Goal: Information Seeking & Learning: Check status

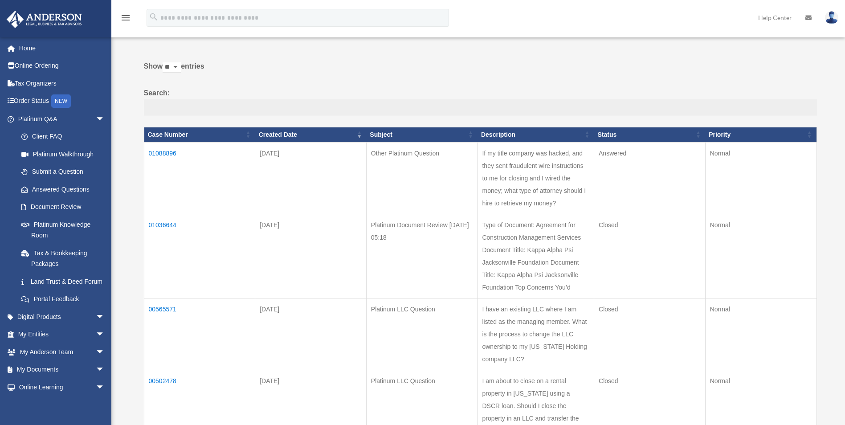
scroll to position [45, 0]
click at [161, 151] on td "01088896" at bounding box center [199, 179] width 111 height 72
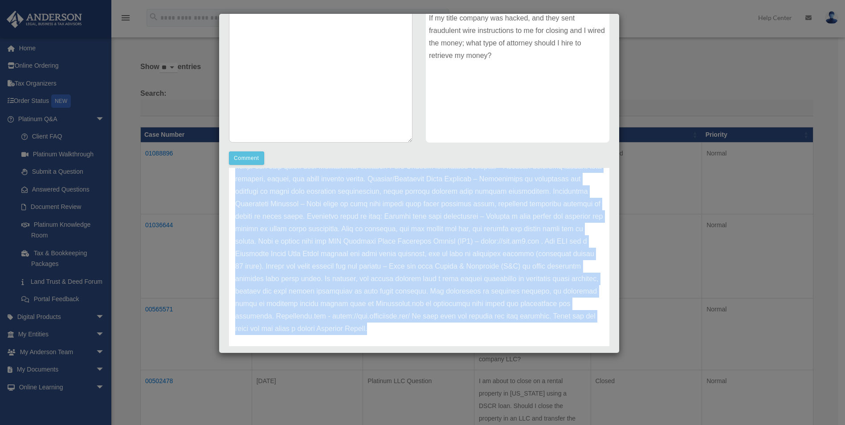
scroll to position [87, 0]
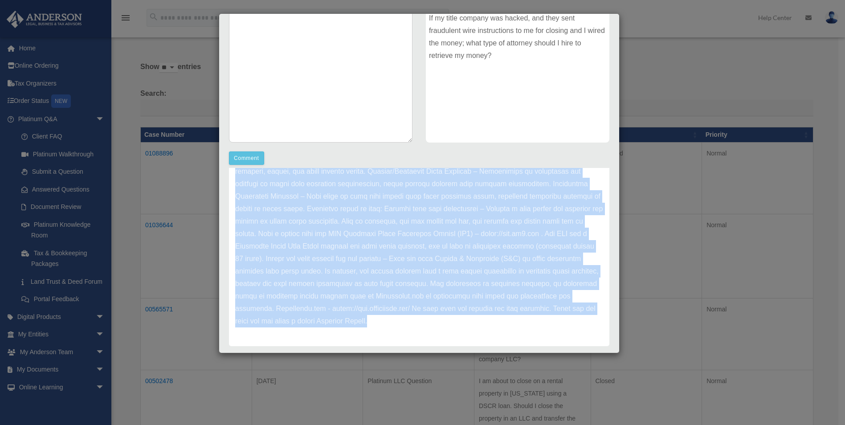
drag, startPoint x: 236, startPoint y: 219, endPoint x: 562, endPoint y: 341, distance: 348.2
click at [562, 341] on div "Update date : [DATE]" at bounding box center [419, 227] width 380 height 237
copy p "Lorem Ipsu, Dolor sit ame consectetu adip elitsedd eiusmod tem Incididu Utlabo!…"
click at [519, 320] on p at bounding box center [419, 228] width 368 height 200
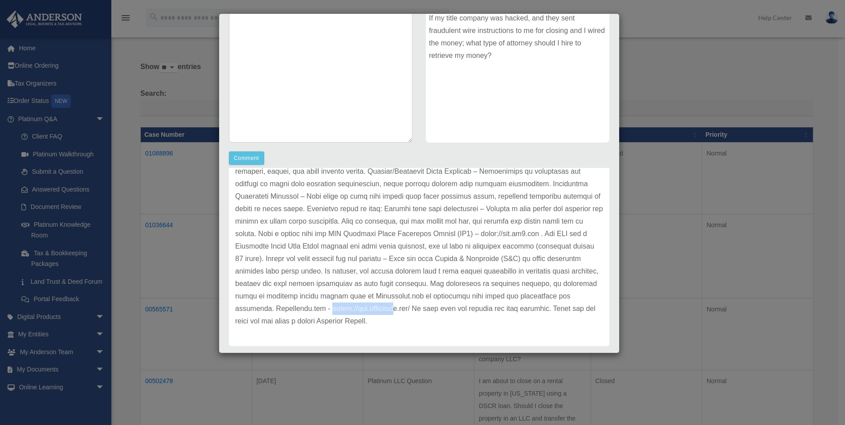
drag, startPoint x: 398, startPoint y: 308, endPoint x: 466, endPoint y: 308, distance: 68.2
click at [466, 308] on p at bounding box center [419, 228] width 368 height 200
drag, startPoint x: 466, startPoint y: 308, endPoint x: 479, endPoint y: 308, distance: 12.9
click at [479, 308] on p at bounding box center [419, 228] width 368 height 200
drag, startPoint x: 479, startPoint y: 308, endPoint x: 511, endPoint y: 315, distance: 32.4
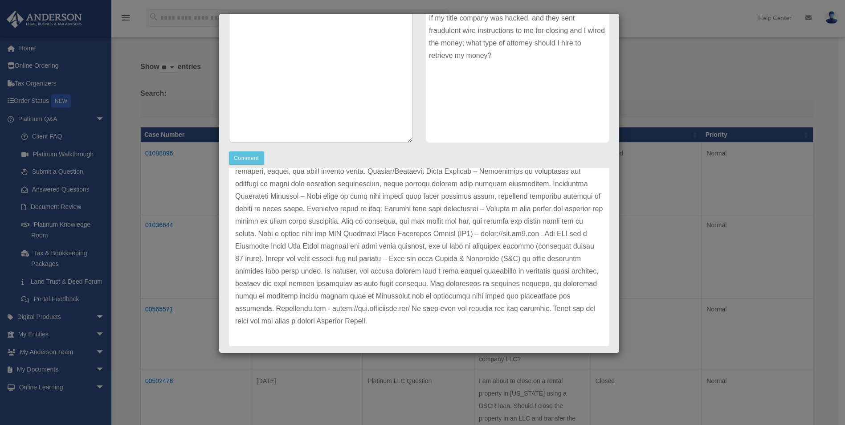
click at [511, 314] on p at bounding box center [419, 228] width 368 height 200
click at [399, 307] on p at bounding box center [419, 228] width 368 height 200
drag, startPoint x: 399, startPoint y: 307, endPoint x: 478, endPoint y: 308, distance: 79.3
click at [478, 308] on p at bounding box center [419, 228] width 368 height 200
drag, startPoint x: 478, startPoint y: 308, endPoint x: 472, endPoint y: 310, distance: 6.4
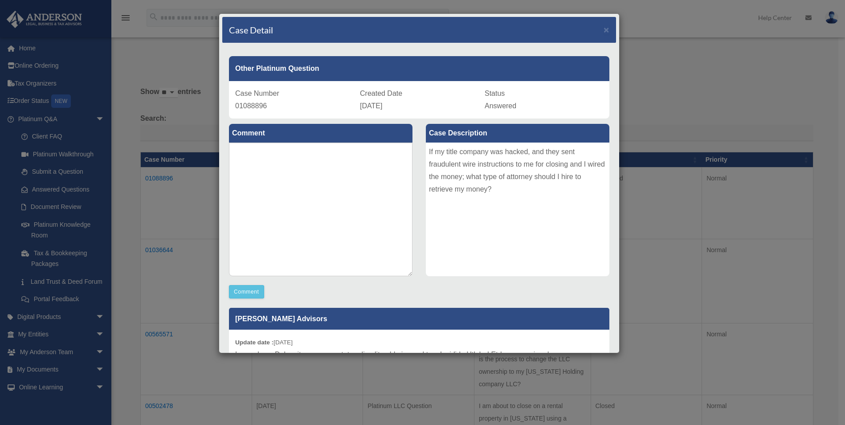
scroll to position [0, 0]
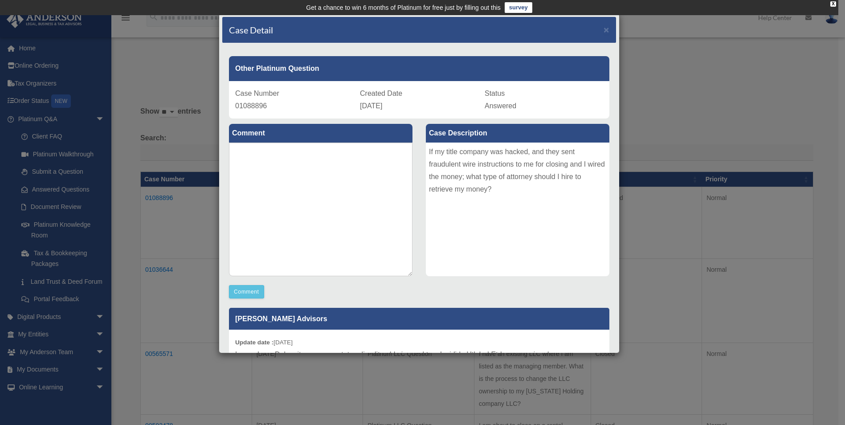
click at [188, 57] on div "Case Detail × Other Platinum Question Case Number 01088896 Created Date [DATE] …" at bounding box center [422, 212] width 845 height 425
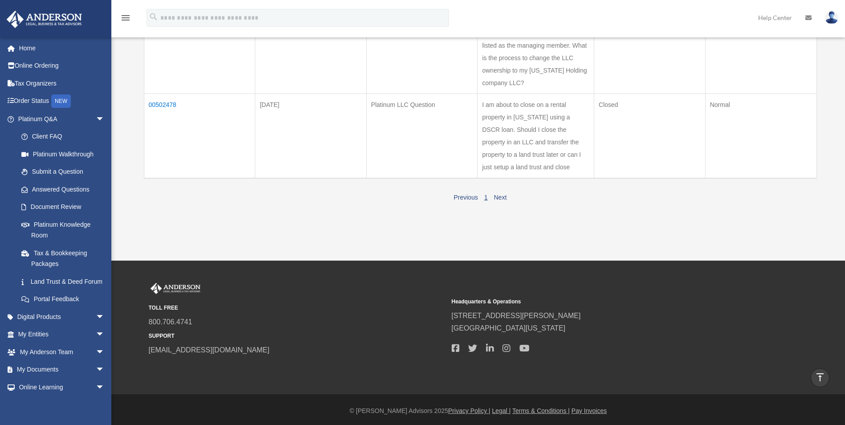
scroll to position [323, 0]
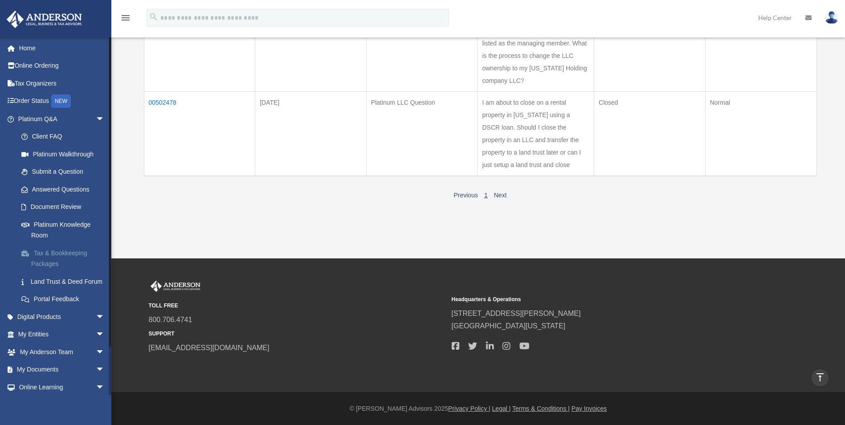
click at [46, 257] on link "Tax & Bookkeeping Packages" at bounding box center [65, 258] width 106 height 29
click at [45, 255] on link "Tax & Bookkeeping Packages" at bounding box center [65, 258] width 106 height 29
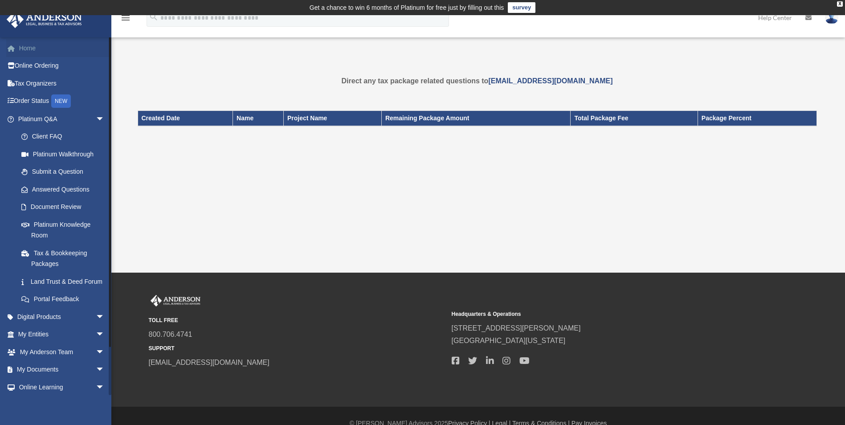
click at [21, 44] on link "Home" at bounding box center [62, 48] width 112 height 18
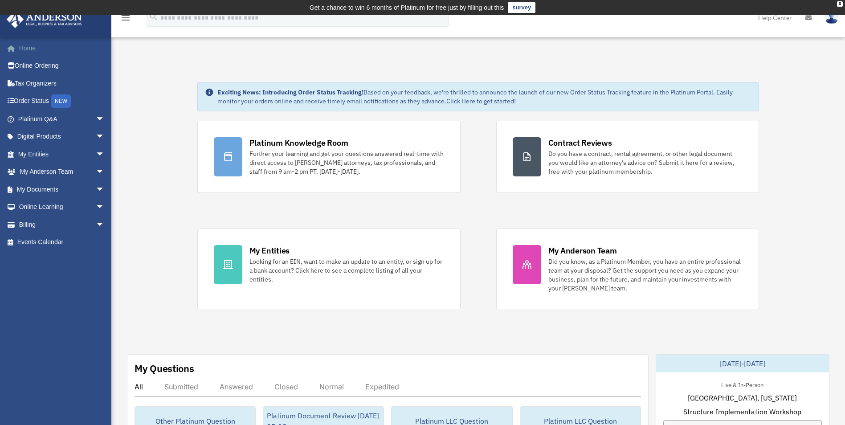
click at [24, 49] on link "Home" at bounding box center [62, 48] width 112 height 18
